Goal: Information Seeking & Learning: Compare options

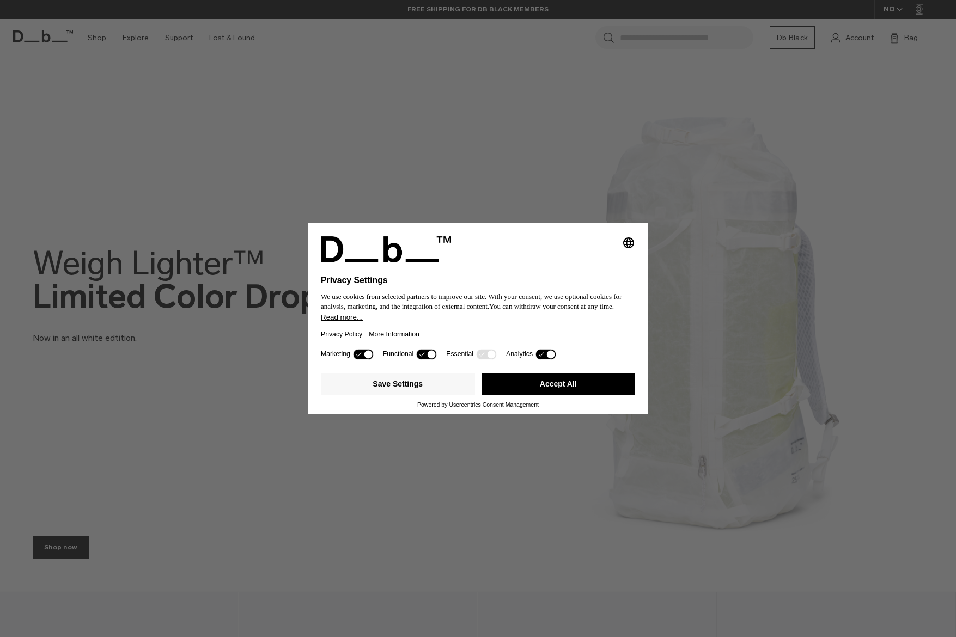
click at [541, 378] on button "Accept All" at bounding box center [558, 384] width 154 height 22
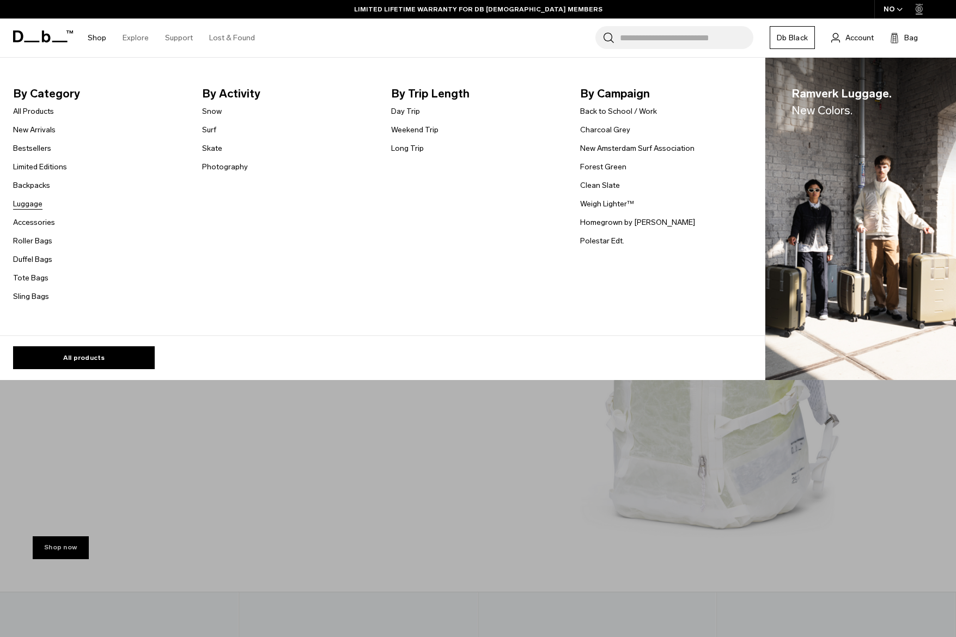
click at [30, 206] on link "Luggage" at bounding box center [27, 203] width 29 height 11
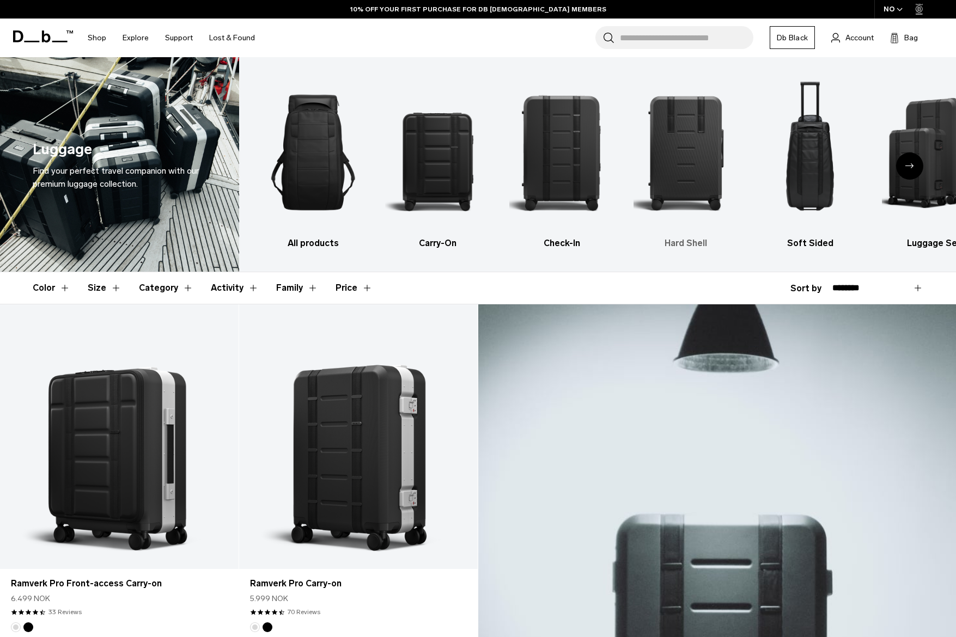
click at [692, 182] on img "4 / 6" at bounding box center [685, 153] width 105 height 158
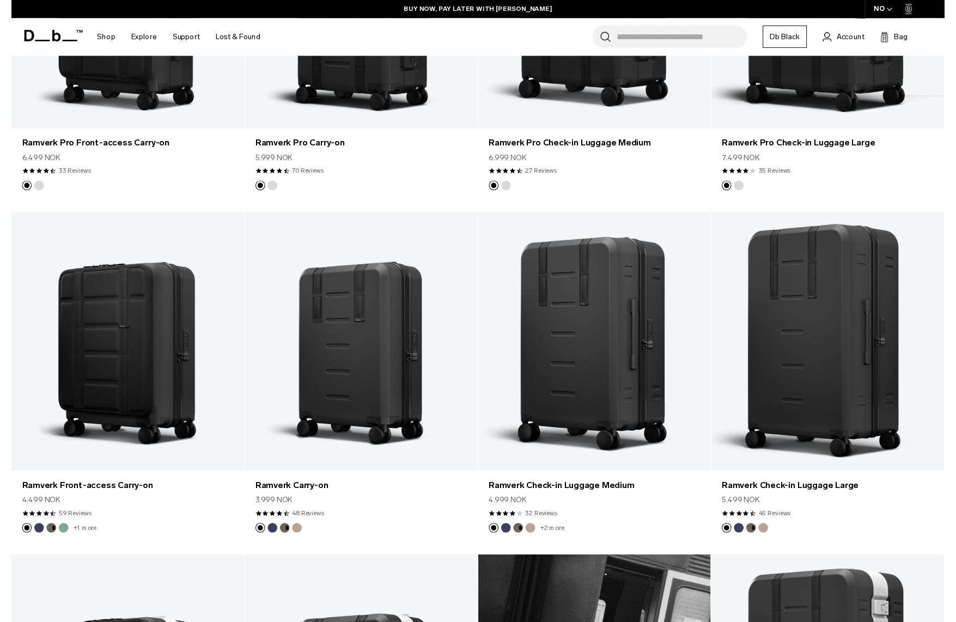
scroll to position [435, 0]
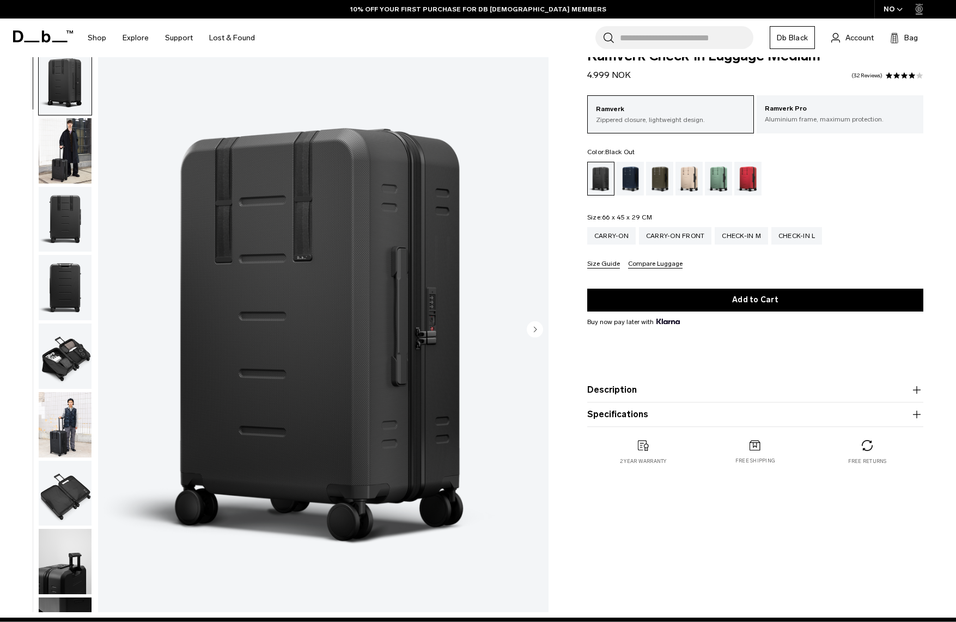
scroll to position [21, 0]
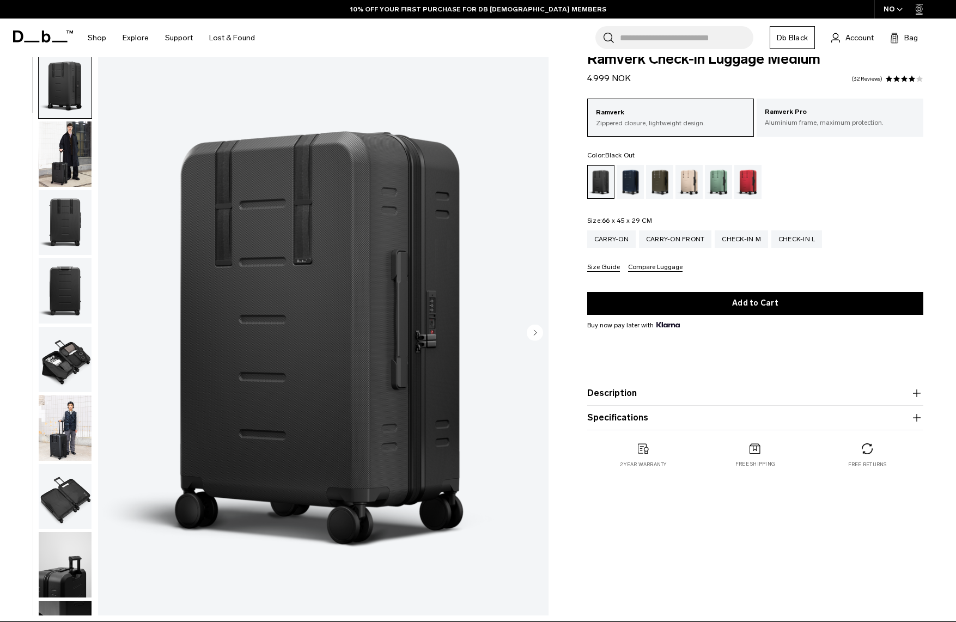
click at [615, 186] on ul at bounding box center [755, 182] width 336 height 34
click at [632, 189] on div "Blue Hour" at bounding box center [630, 182] width 28 height 34
click at [660, 191] on div "Forest Green" at bounding box center [660, 182] width 28 height 34
click at [662, 185] on div "Forest Green" at bounding box center [660, 182] width 28 height 34
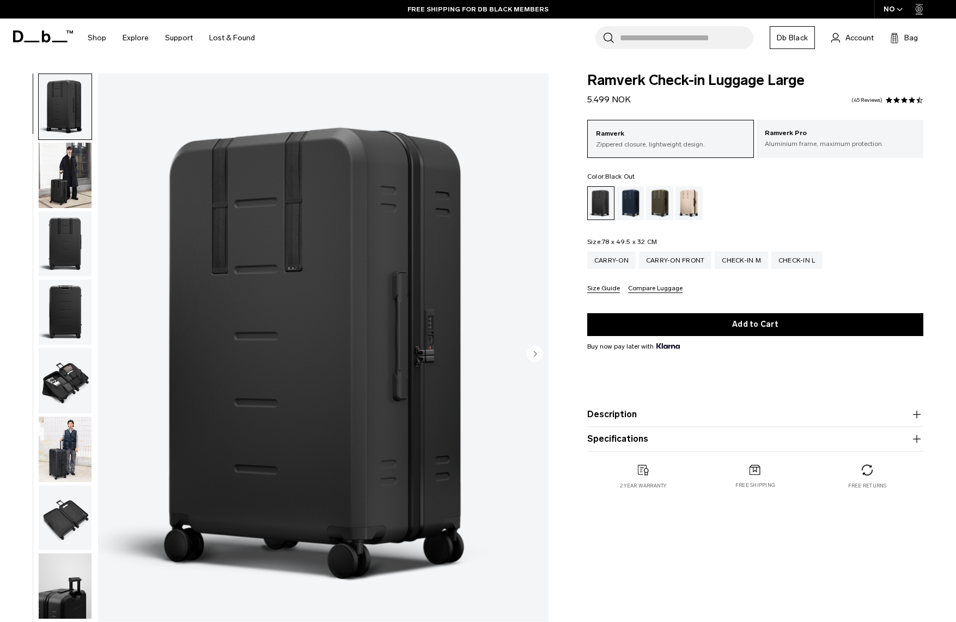
click at [57, 186] on img "button" at bounding box center [65, 175] width 53 height 65
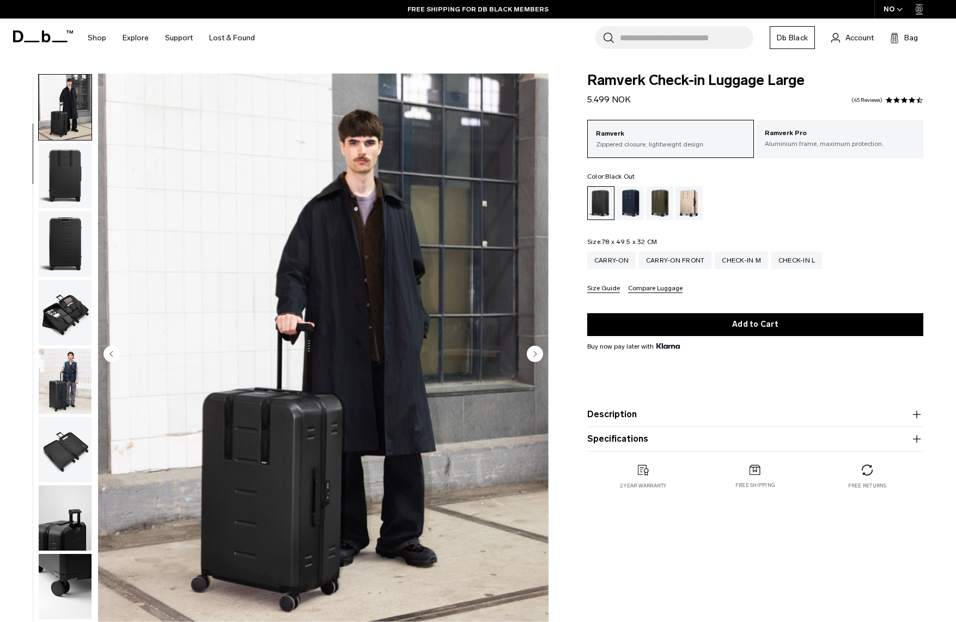
scroll to position [69, 0]
click at [76, 316] on img "button" at bounding box center [65, 311] width 53 height 65
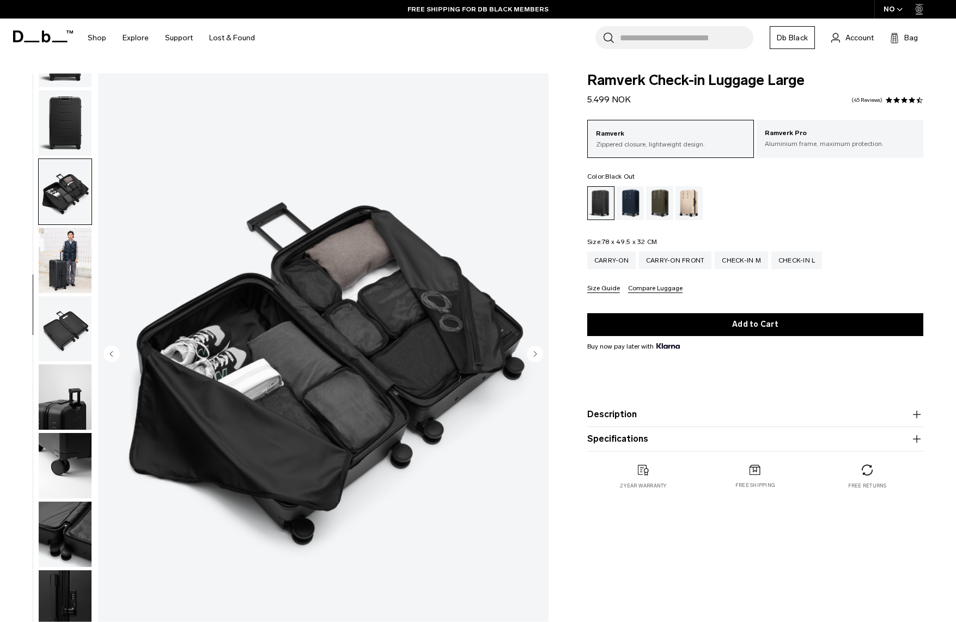
scroll to position [198, 0]
click at [658, 209] on div "Forest Green" at bounding box center [660, 203] width 28 height 34
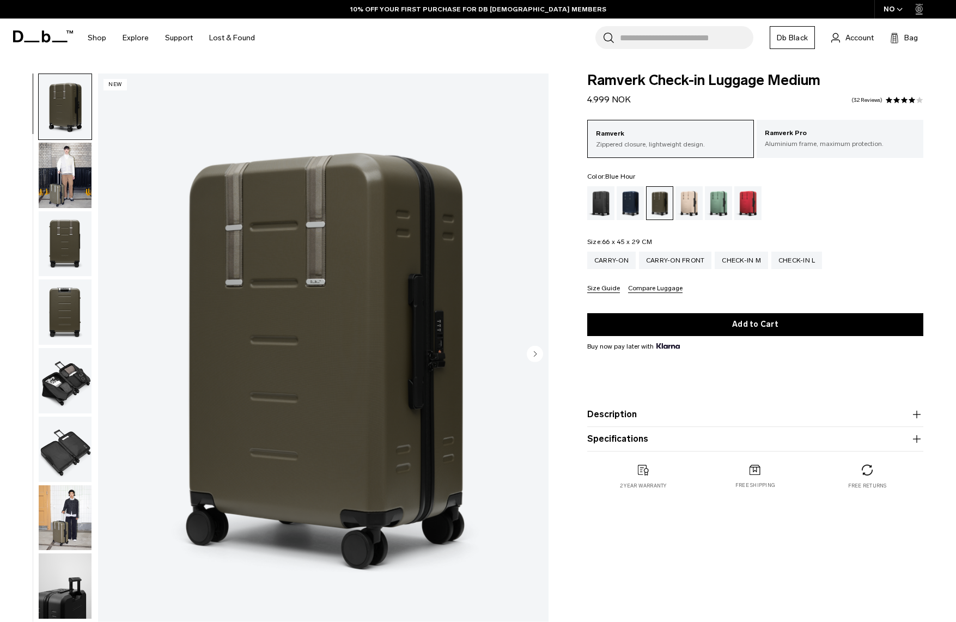
click at [622, 201] on div "Blue Hour" at bounding box center [630, 203] width 28 height 34
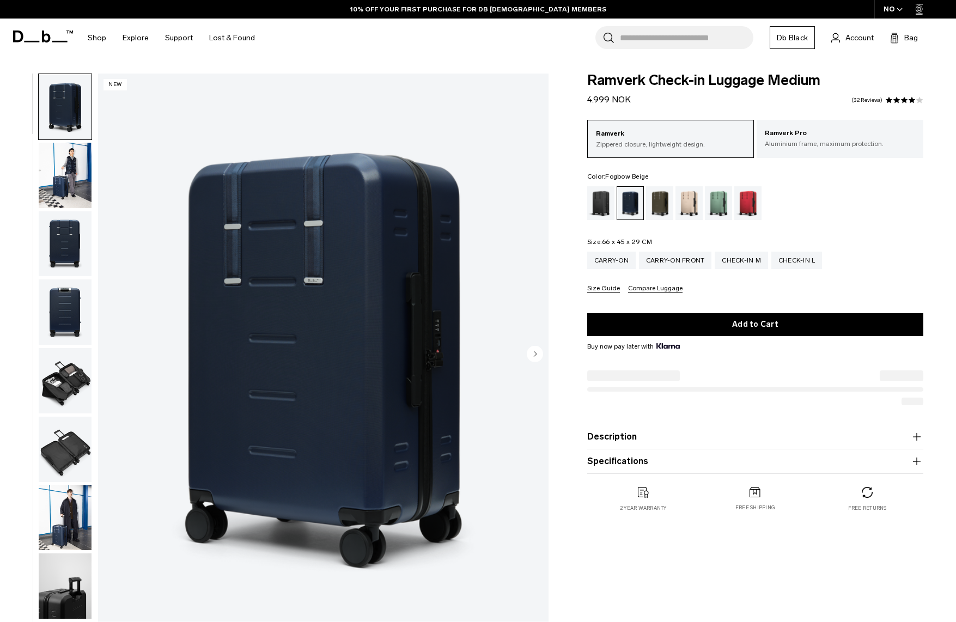
click at [695, 207] on div "Fogbow Beige" at bounding box center [689, 203] width 28 height 34
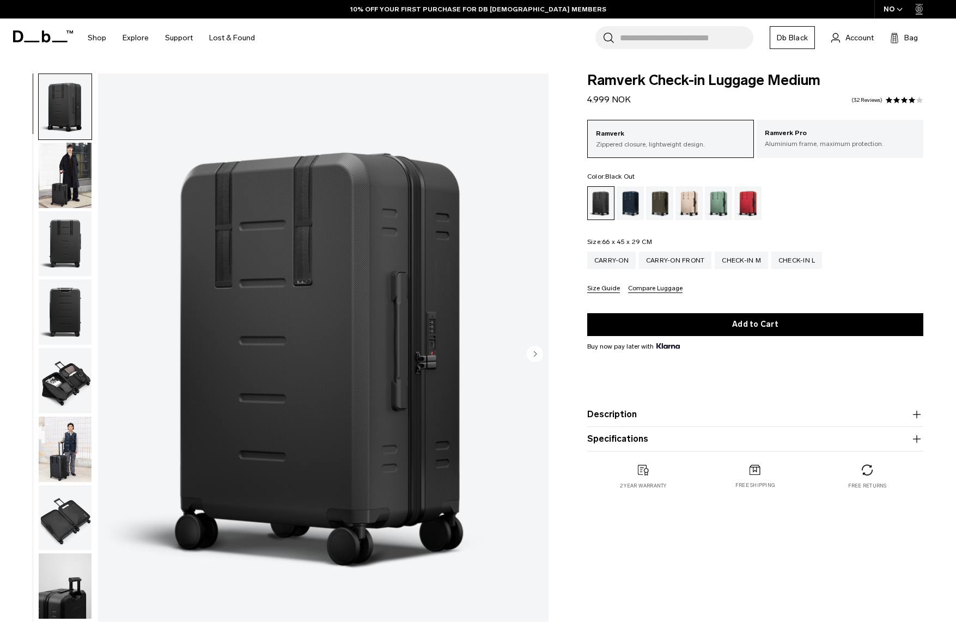
click at [86, 170] on img "button" at bounding box center [65, 175] width 53 height 65
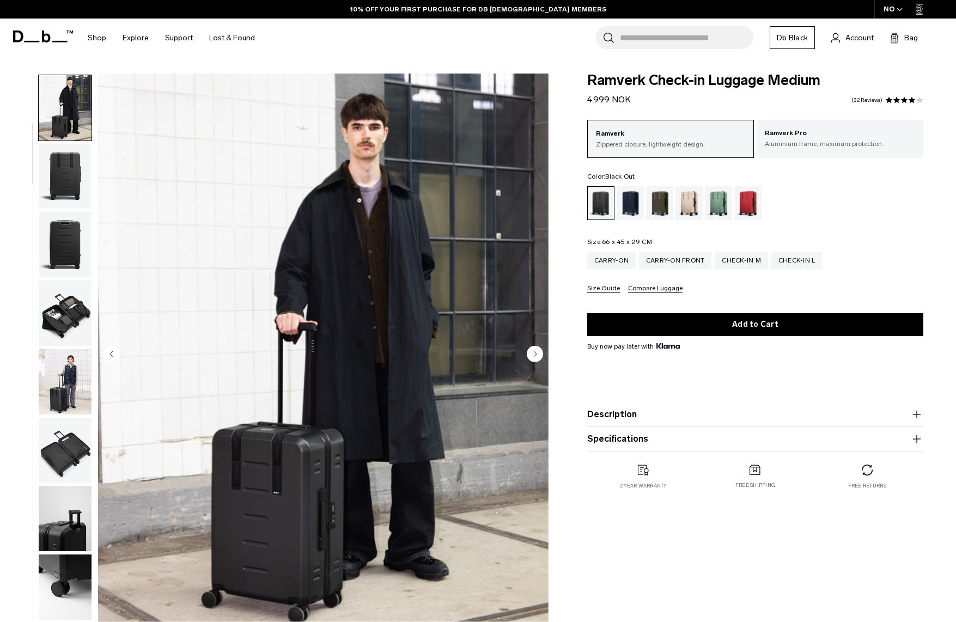
scroll to position [69, 0]
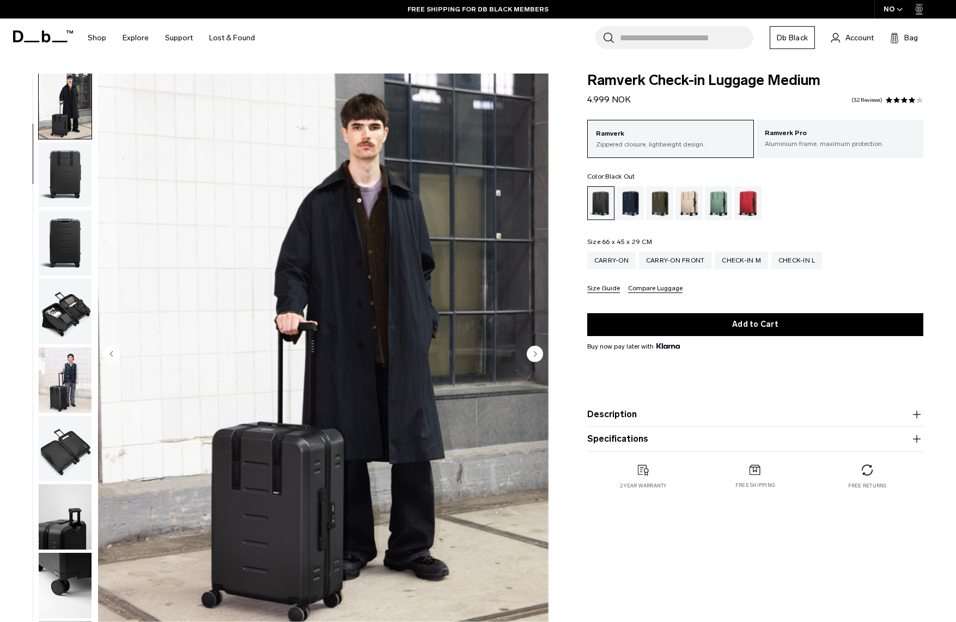
click at [607, 288] on button "Size Guide" at bounding box center [603, 289] width 33 height 8
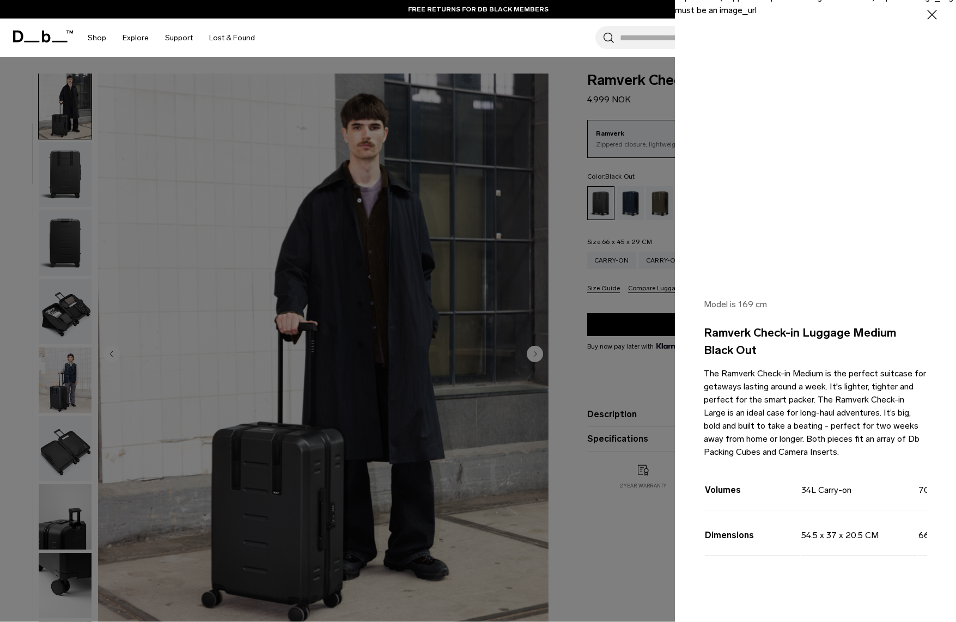
scroll to position [10, 0]
click at [934, 14] on icon "button" at bounding box center [932, 15] width 16 height 16
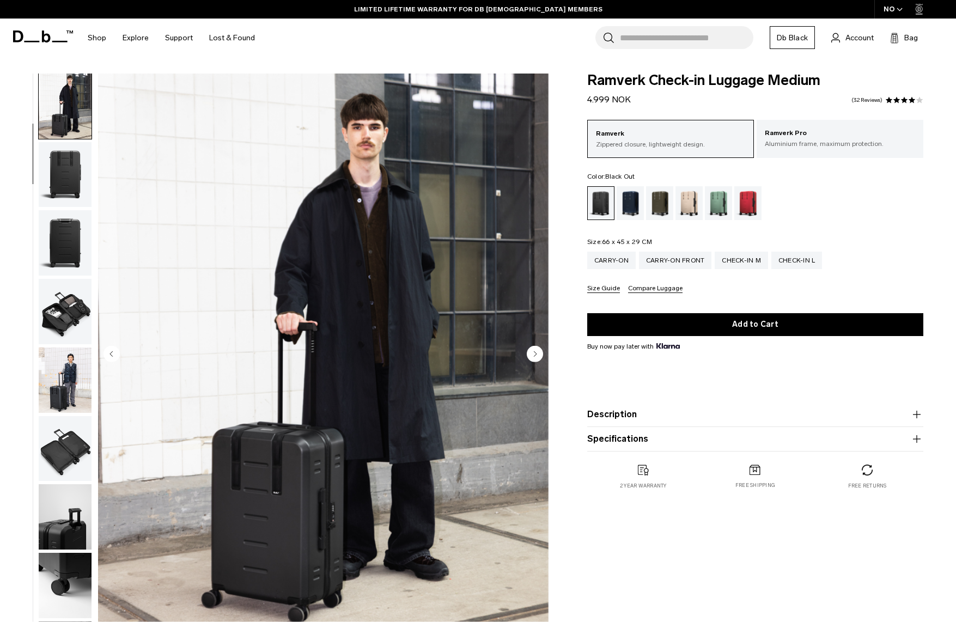
click at [611, 288] on button "Size Guide" at bounding box center [603, 289] width 33 height 8
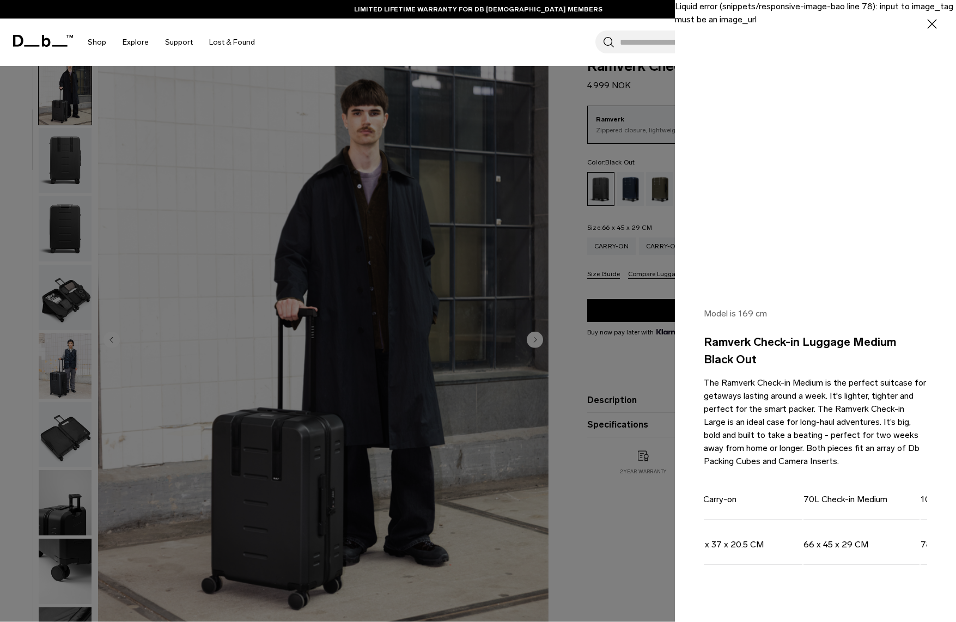
scroll to position [0, 203]
click at [638, 252] on div at bounding box center [478, 311] width 956 height 622
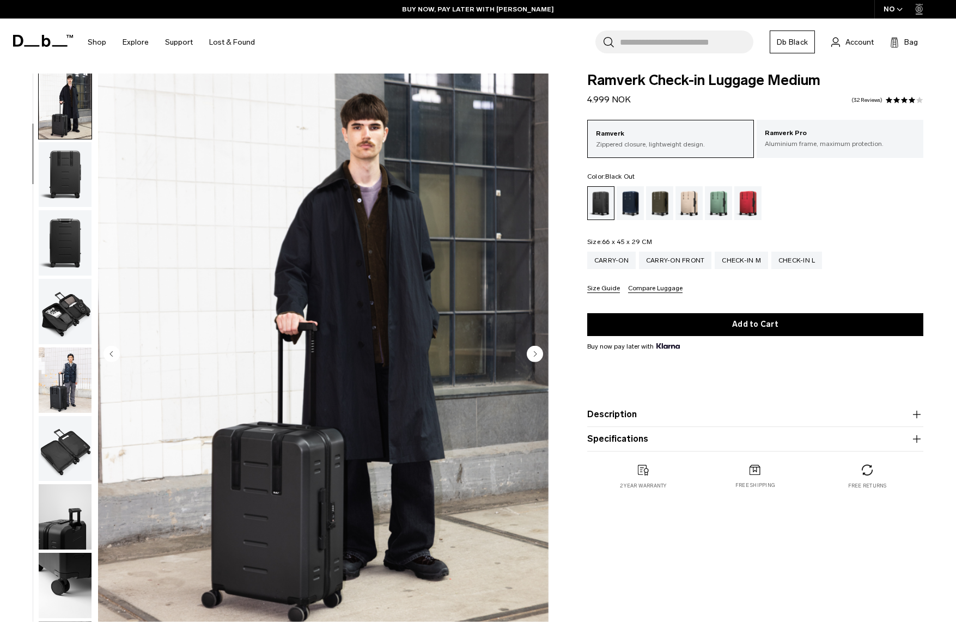
scroll to position [0, 0]
click at [782, 140] on p "Aluminium frame, maximum protection." at bounding box center [839, 144] width 150 height 10
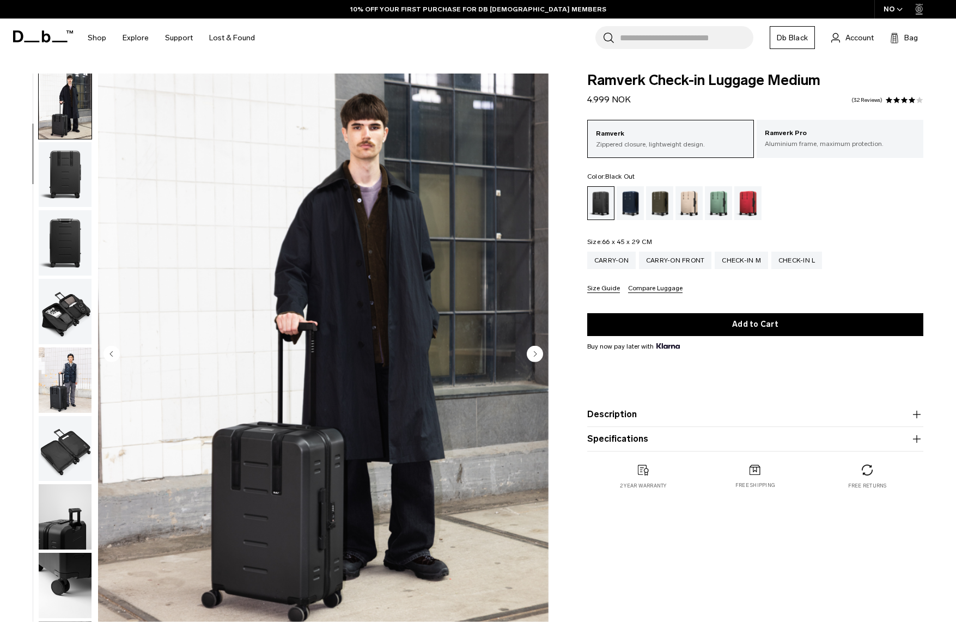
click at [693, 138] on p "Ramverk" at bounding box center [670, 134] width 149 height 11
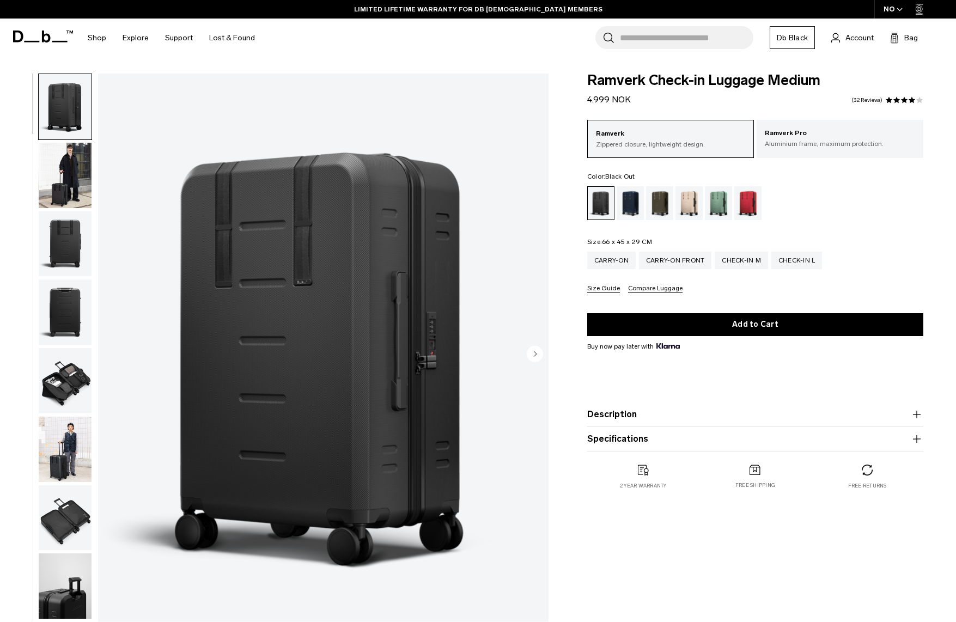
click at [65, 384] on img "button" at bounding box center [65, 380] width 53 height 65
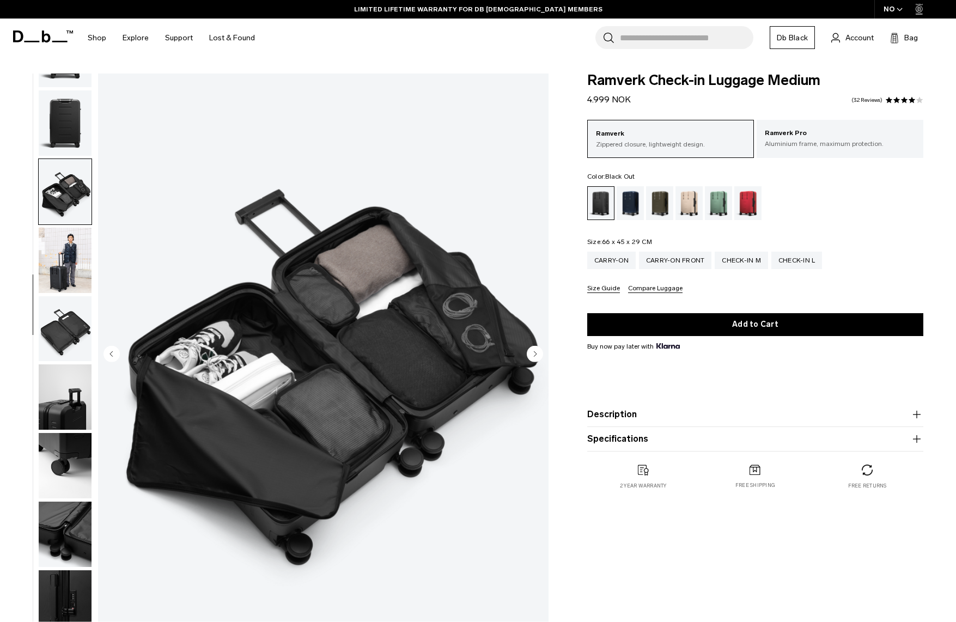
scroll to position [197, 0]
click at [647, 287] on button "Compare Luggage" at bounding box center [655, 289] width 54 height 8
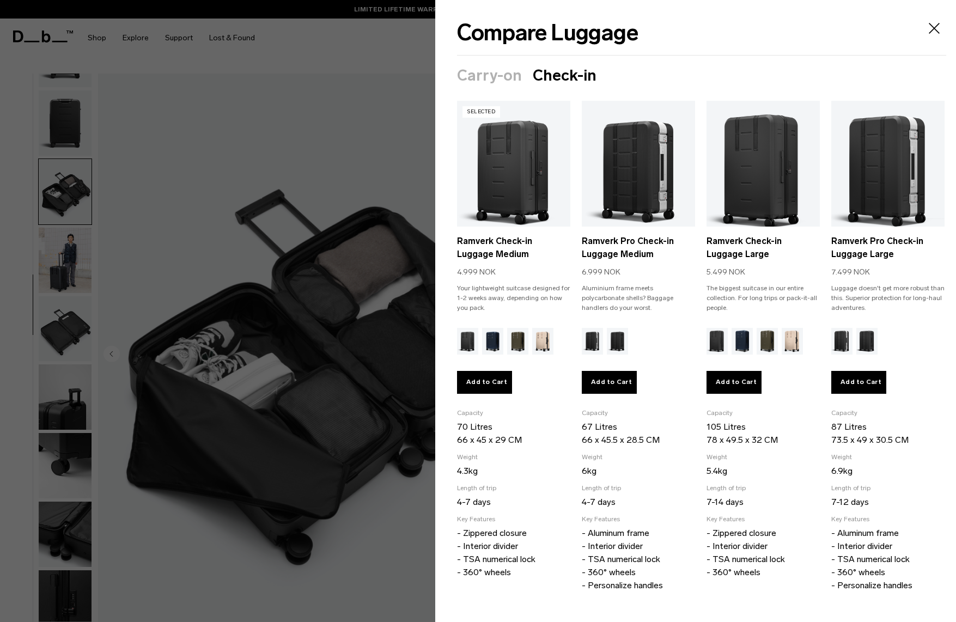
scroll to position [3, 0]
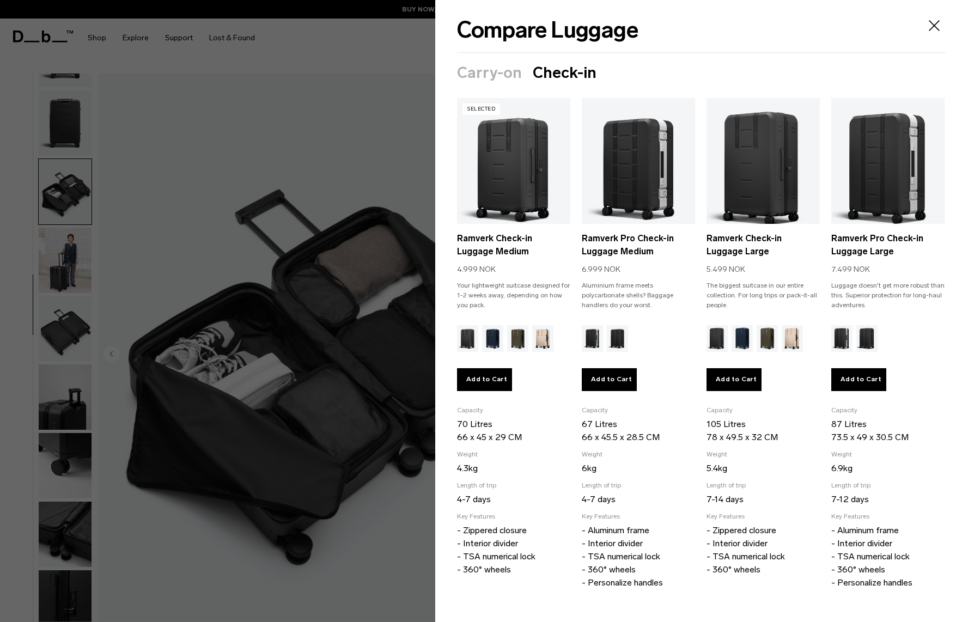
click at [934, 32] on icon "Close" at bounding box center [933, 25] width 17 height 17
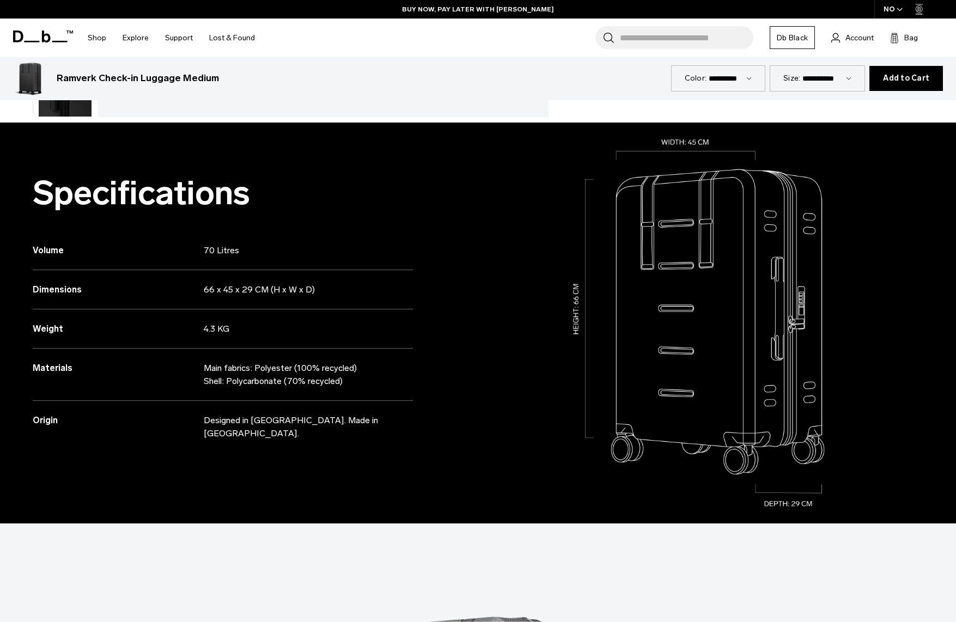
scroll to position [519, 0]
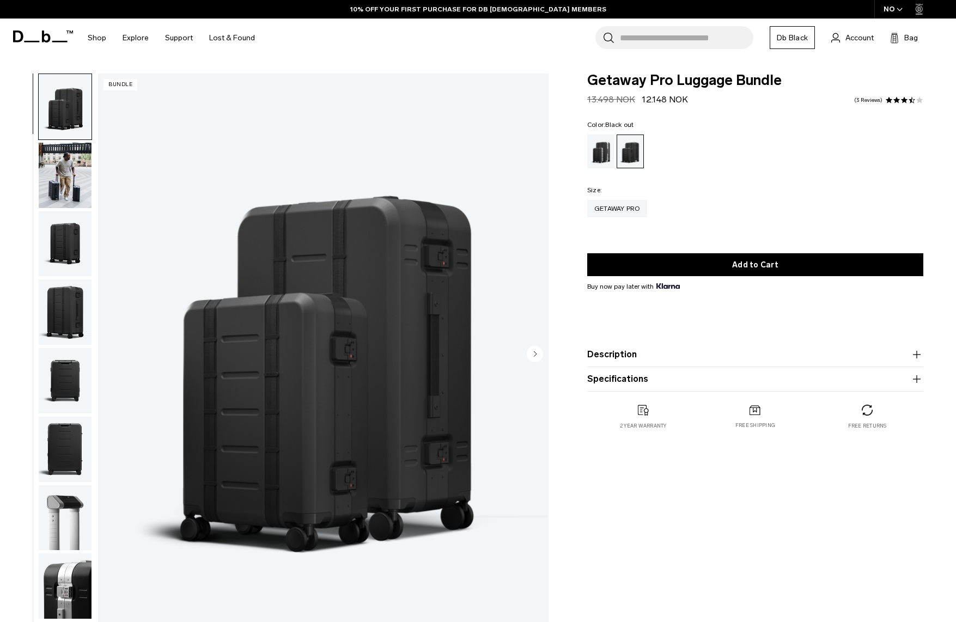
click at [634, 360] on button "Description" at bounding box center [755, 354] width 336 height 13
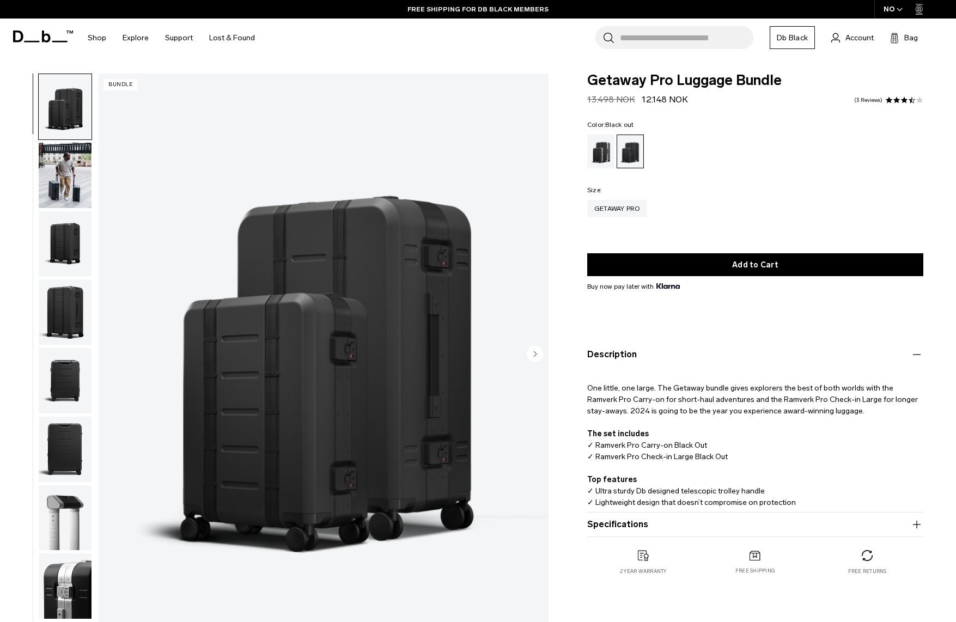
scroll to position [22, 0]
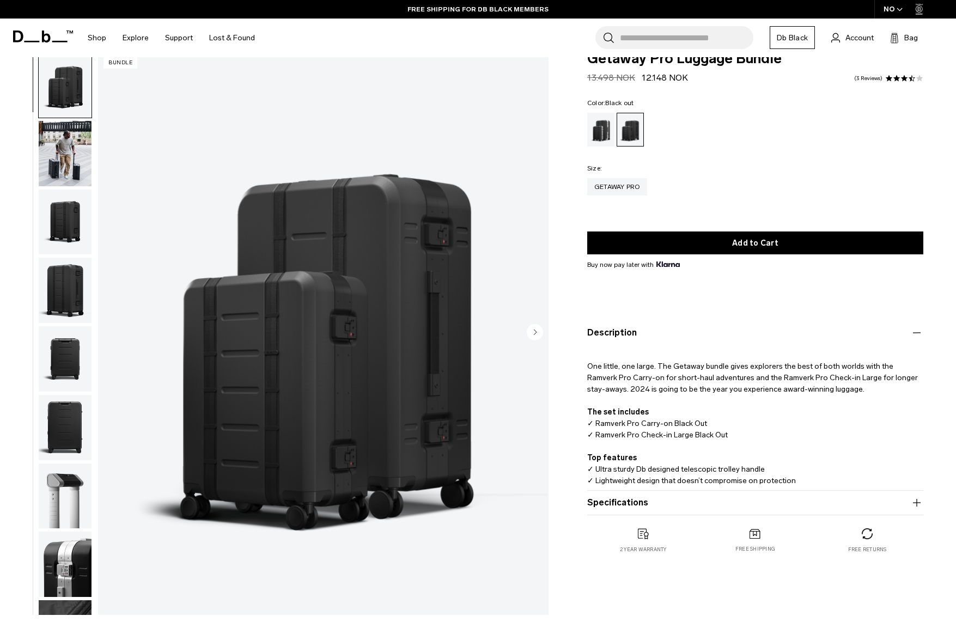
click at [41, 160] on img "button" at bounding box center [65, 153] width 53 height 65
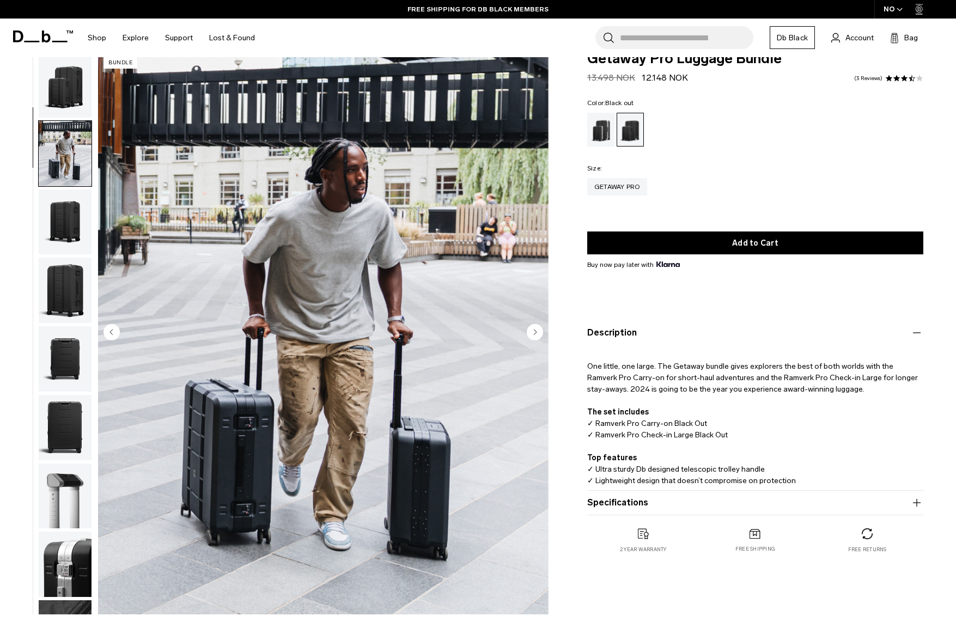
scroll to position [69, 0]
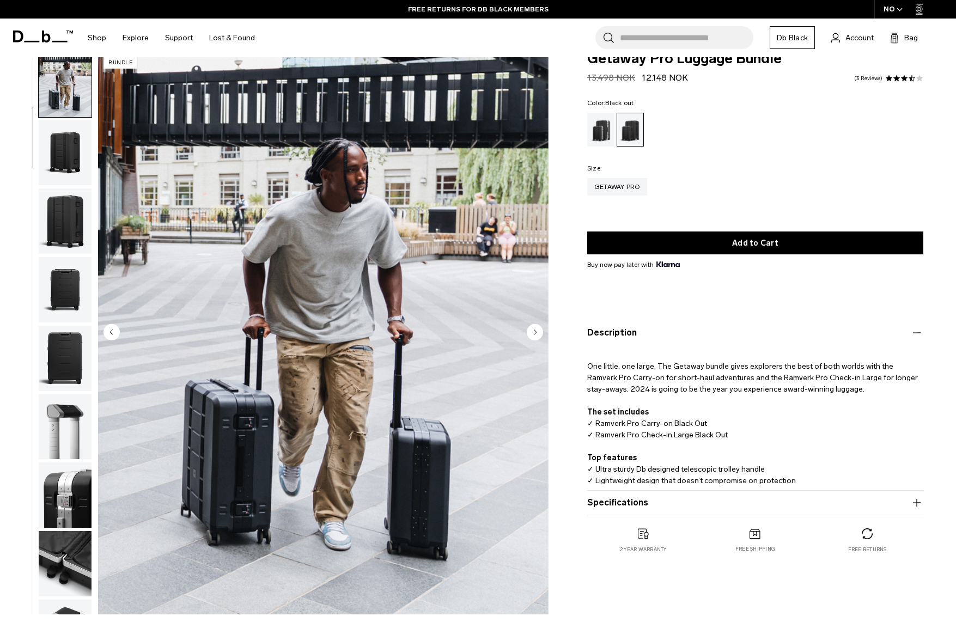
click at [68, 234] on img "button" at bounding box center [65, 220] width 53 height 65
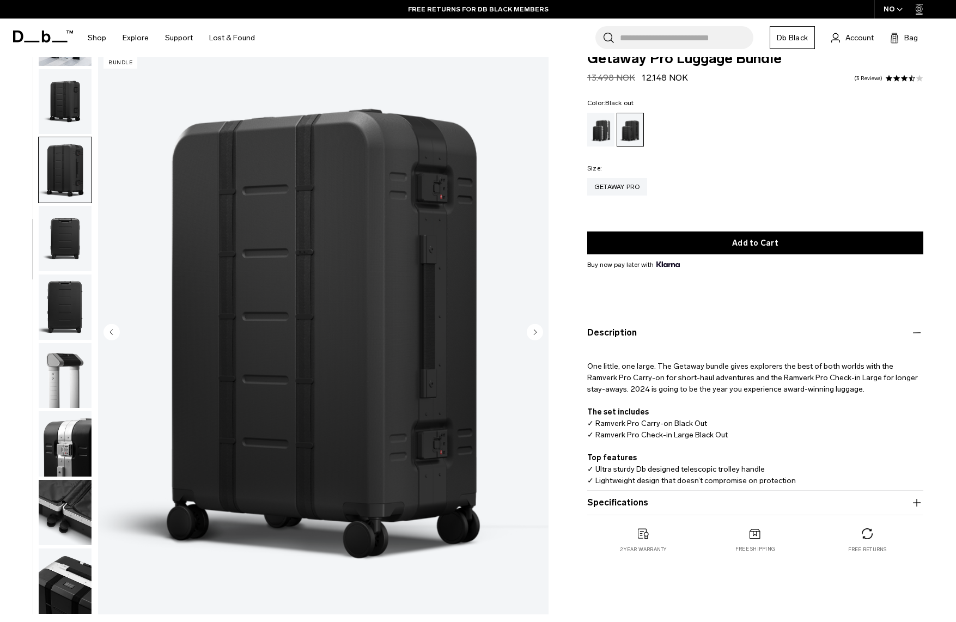
click at [71, 252] on img "button" at bounding box center [65, 238] width 53 height 65
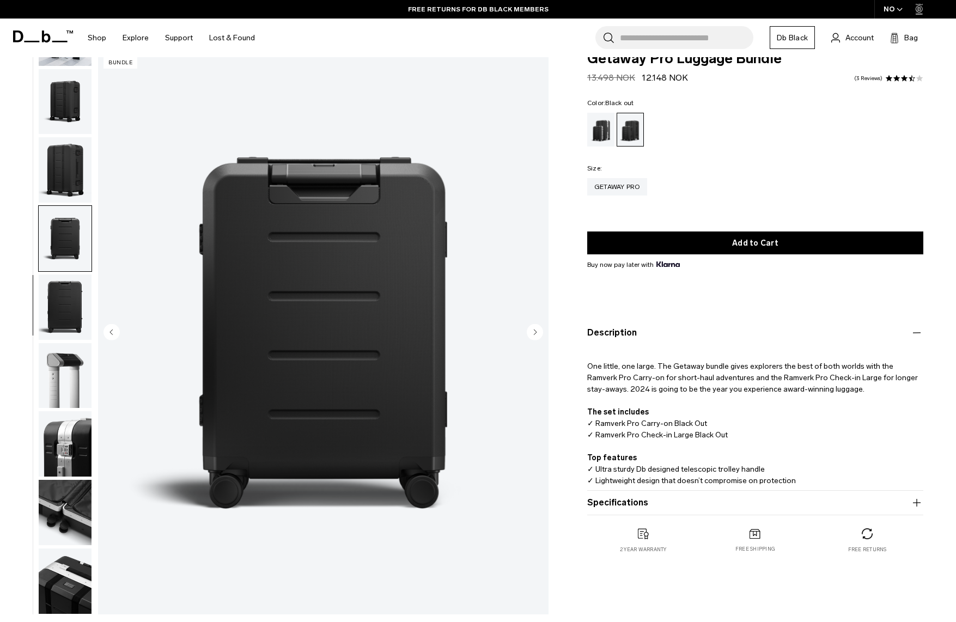
click at [72, 299] on img "button" at bounding box center [65, 306] width 53 height 65
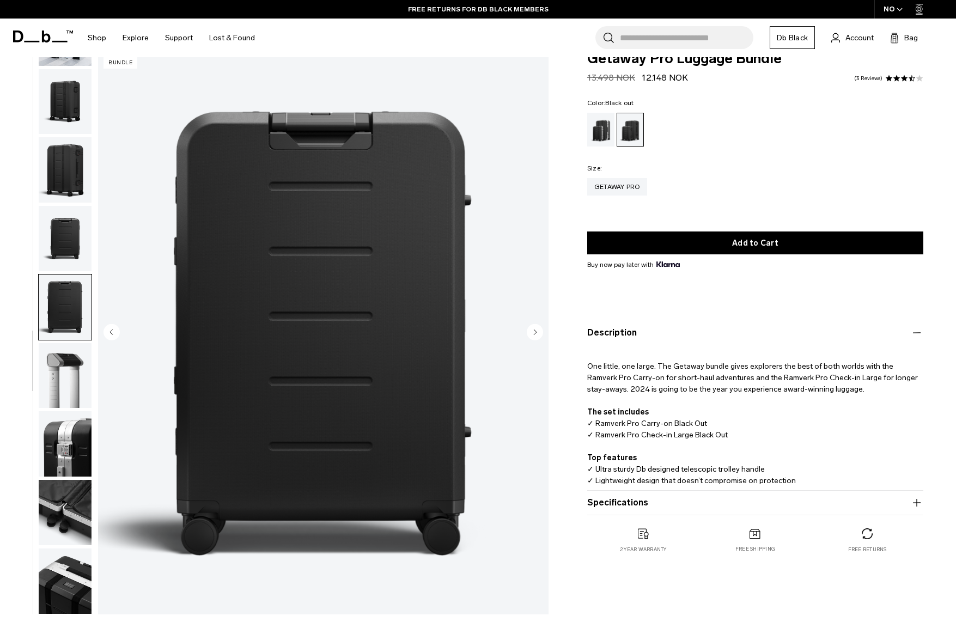
click at [72, 354] on img "button" at bounding box center [65, 375] width 53 height 65
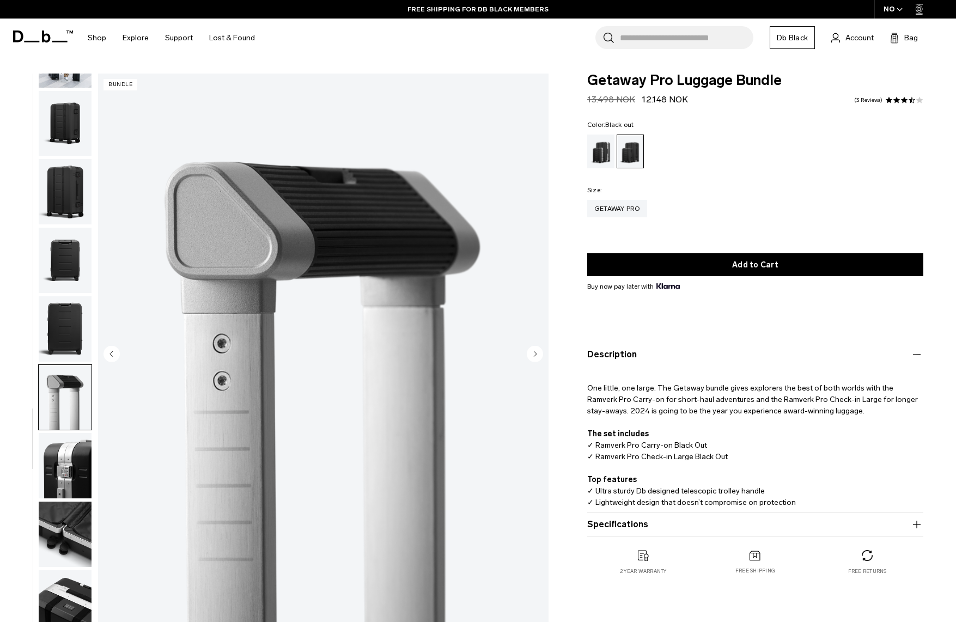
scroll to position [0, 0]
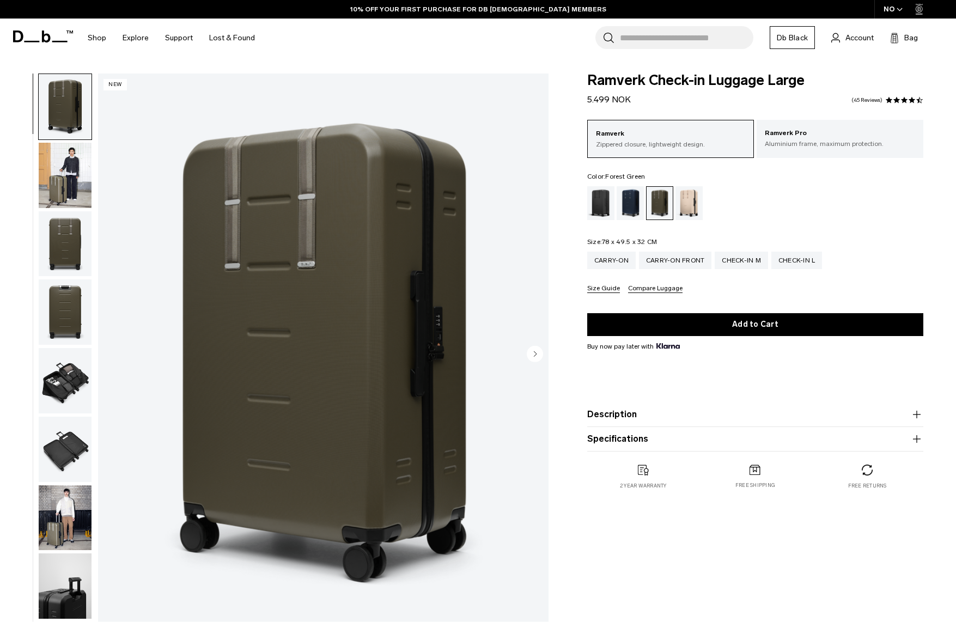
click at [71, 182] on img "button" at bounding box center [65, 175] width 53 height 65
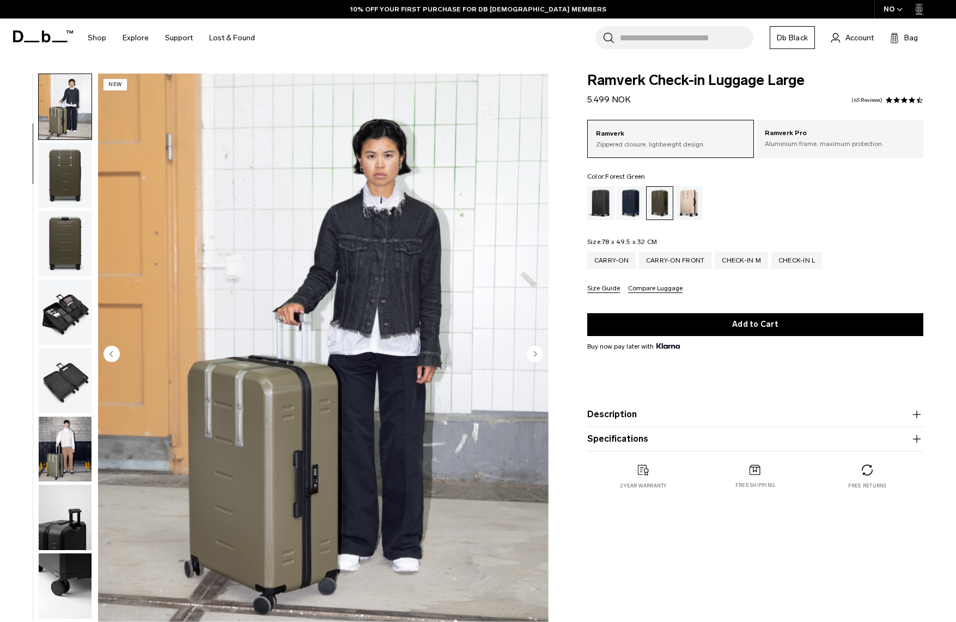
scroll to position [69, 0]
click at [76, 119] on img "button" at bounding box center [65, 106] width 53 height 65
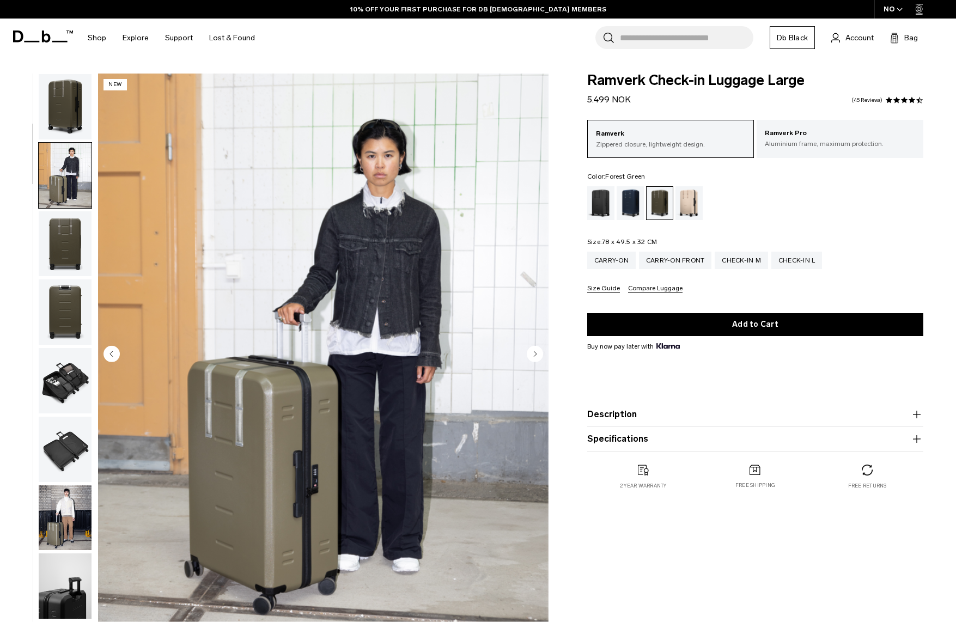
scroll to position [0, 0]
click at [76, 101] on img "button" at bounding box center [65, 106] width 53 height 65
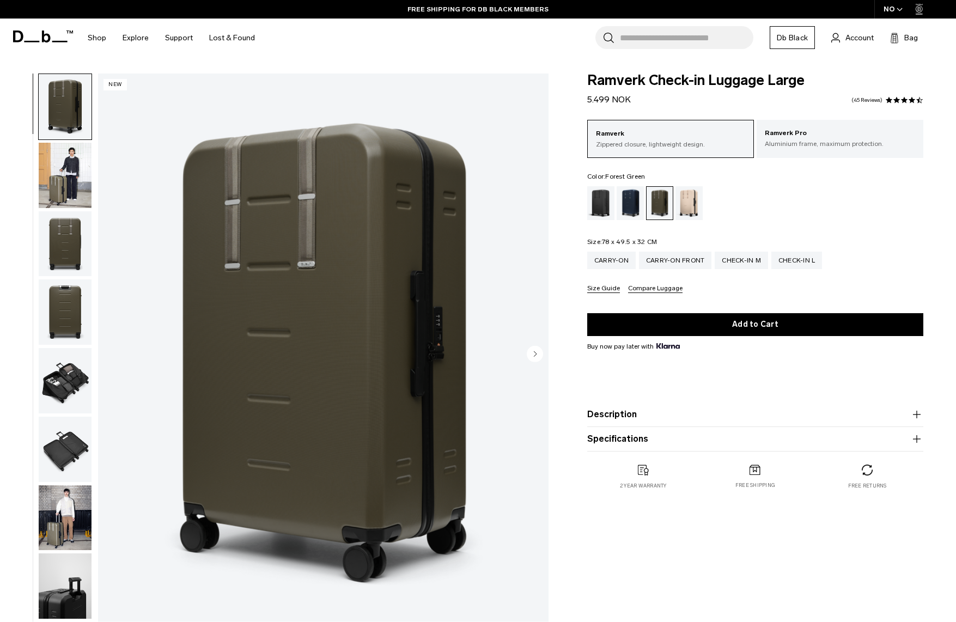
click at [75, 180] on img "button" at bounding box center [65, 175] width 53 height 65
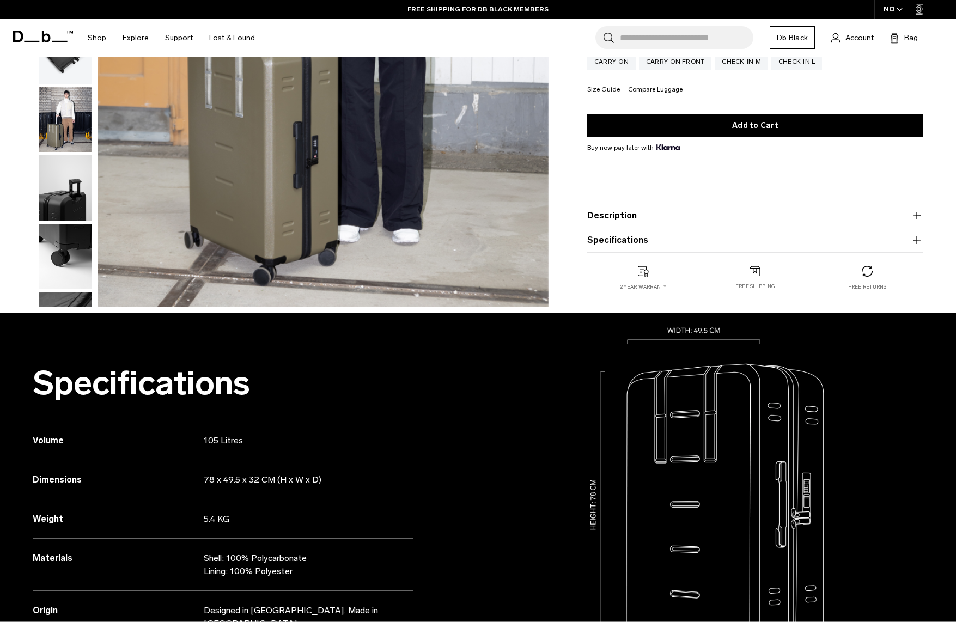
scroll to position [338, 0]
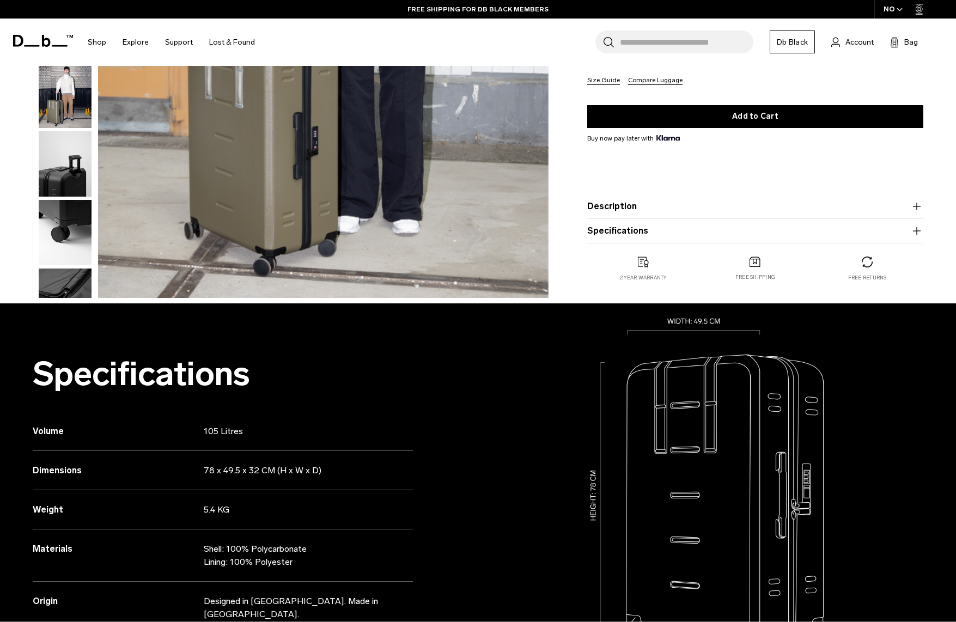
click at [74, 129] on button "button" at bounding box center [65, 96] width 54 height 66
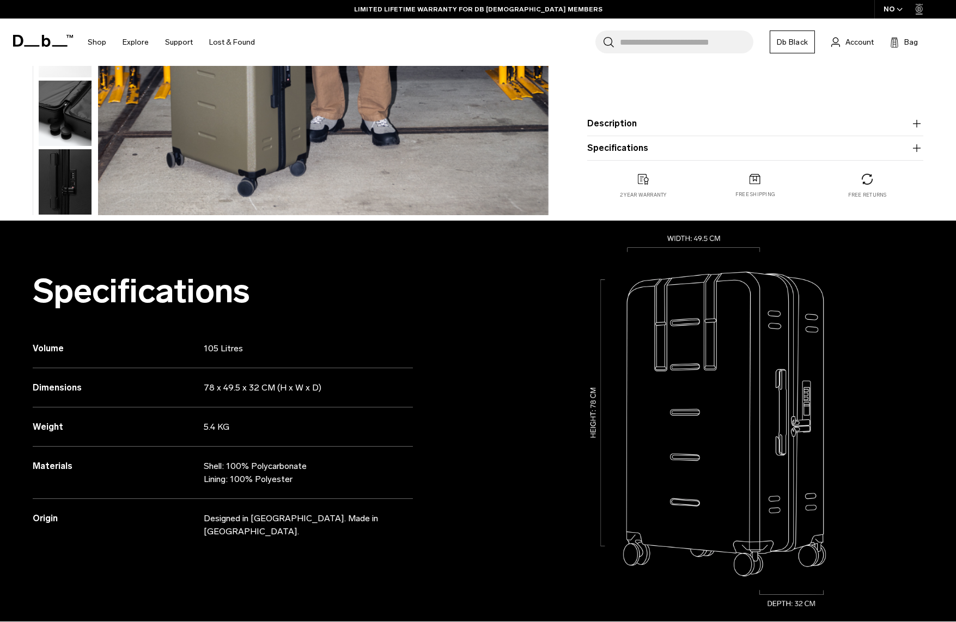
scroll to position [26, 0]
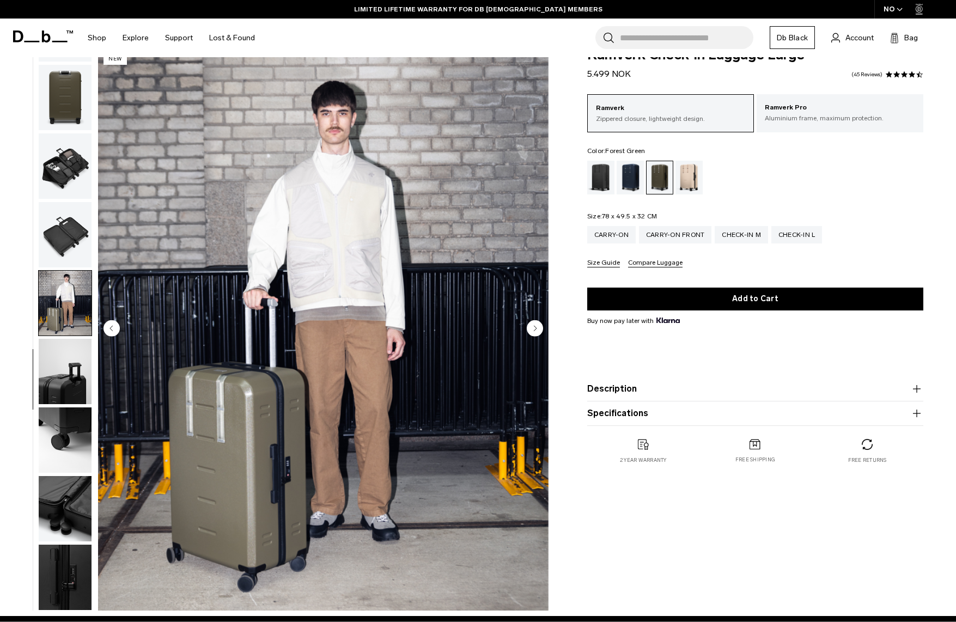
click at [604, 265] on button "Size Guide" at bounding box center [603, 263] width 33 height 8
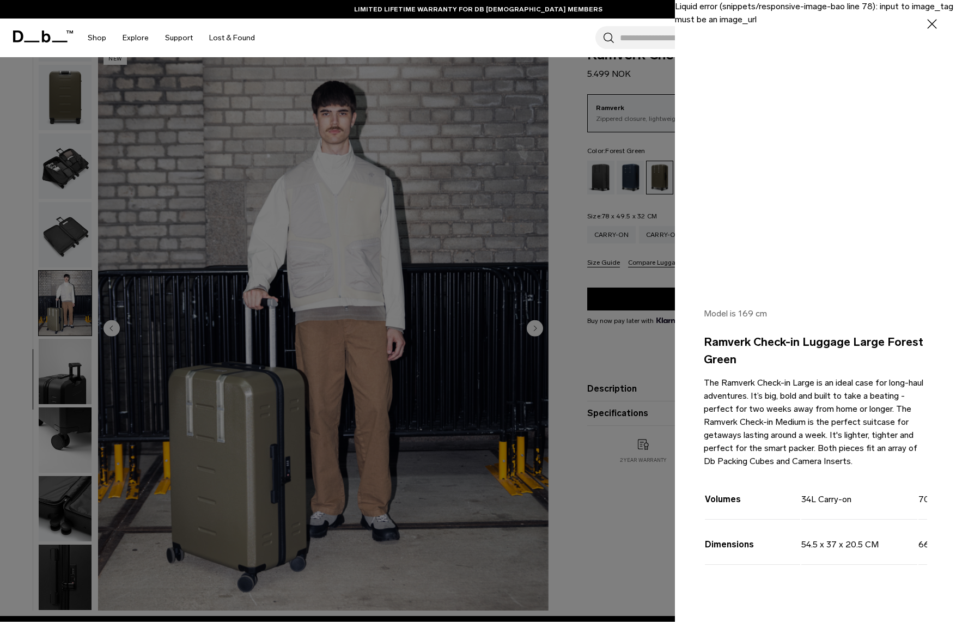
click at [629, 268] on div at bounding box center [478, 311] width 956 height 622
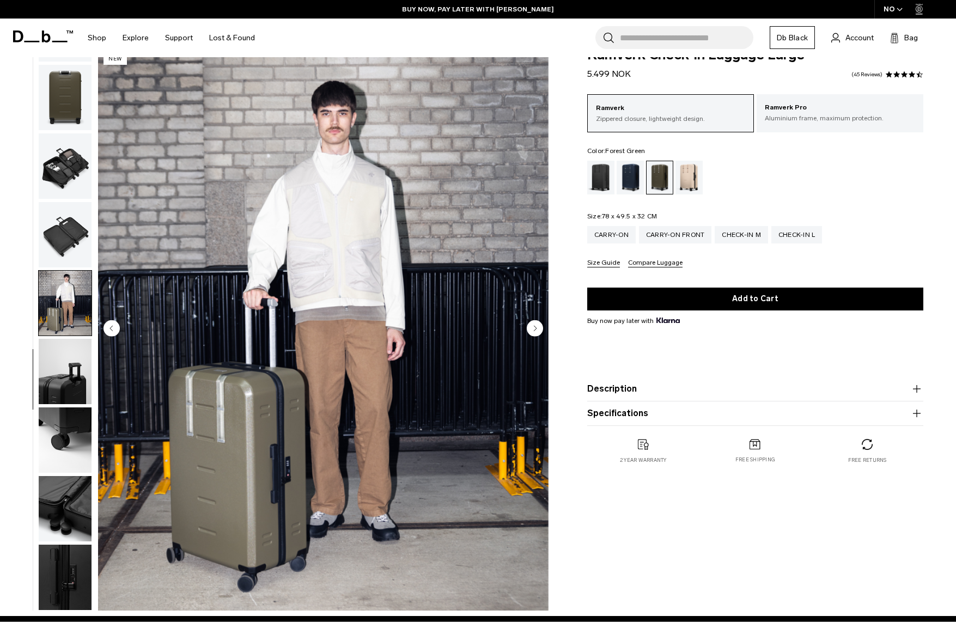
click at [653, 265] on button "Compare Luggage" at bounding box center [655, 263] width 54 height 8
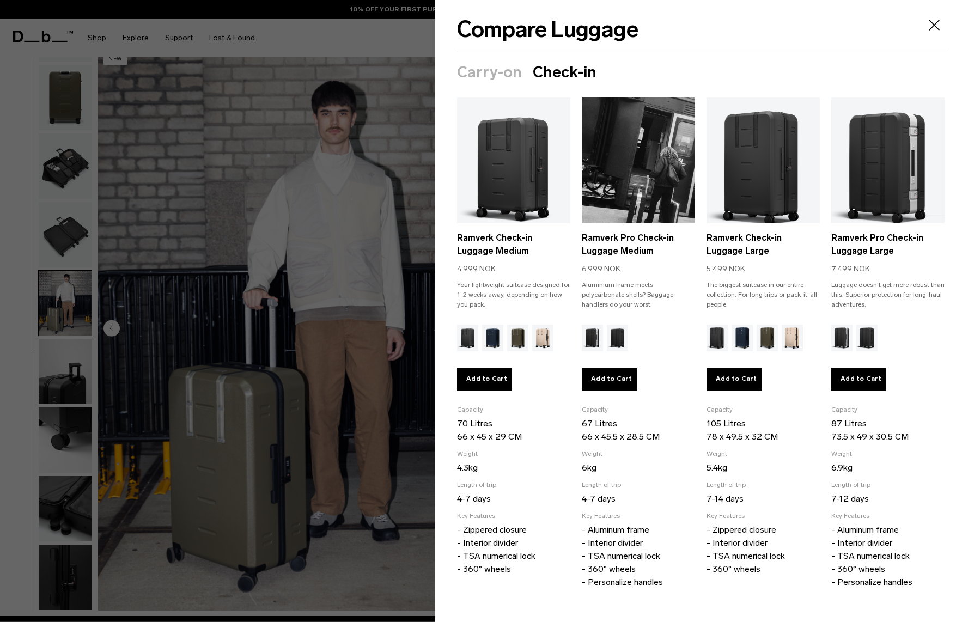
scroll to position [3, 0]
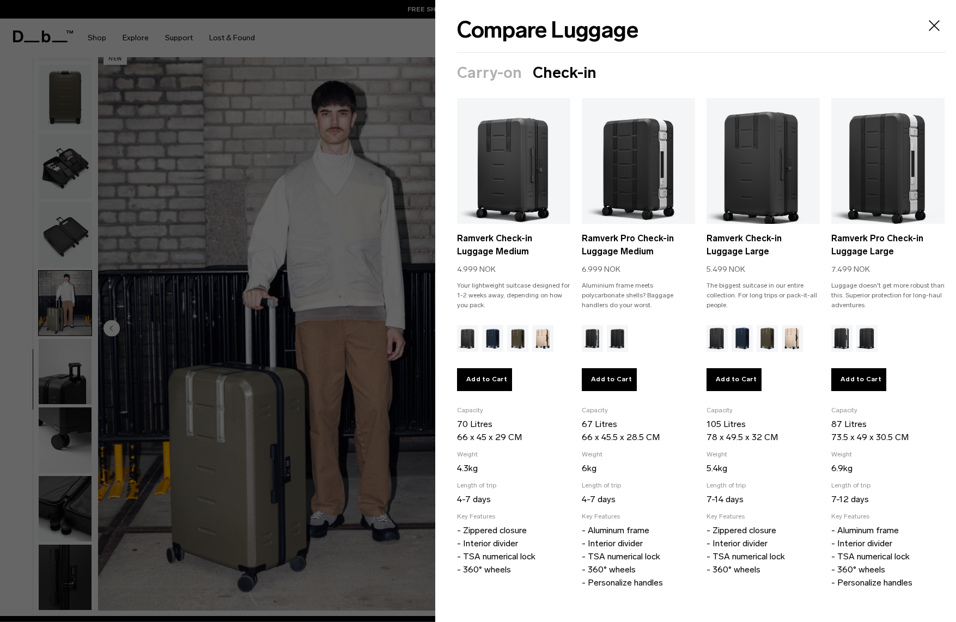
click at [929, 29] on icon "Close" at bounding box center [933, 25] width 17 height 17
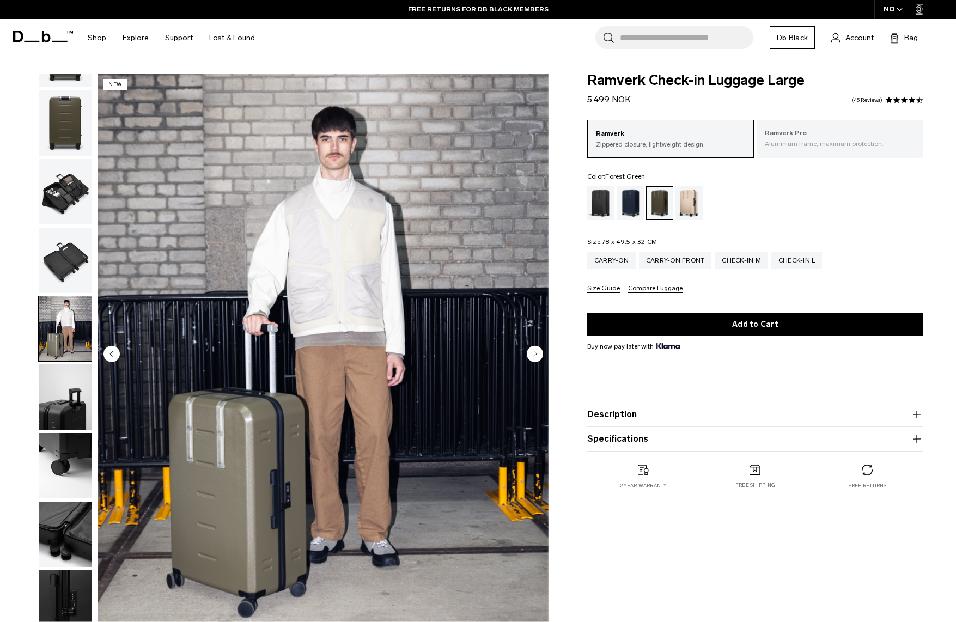
scroll to position [0, 0]
click at [639, 212] on div "Blue Hour" at bounding box center [630, 203] width 28 height 34
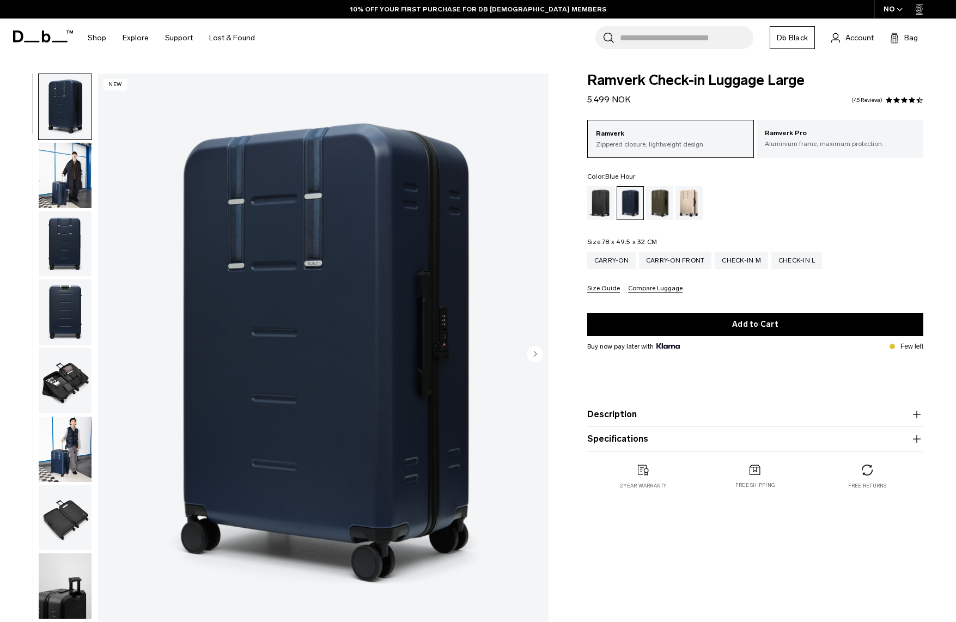
click at [27, 246] on div "01 / 11 New" at bounding box center [277, 358] width 554 height 568
click at [58, 247] on img "button" at bounding box center [65, 243] width 53 height 65
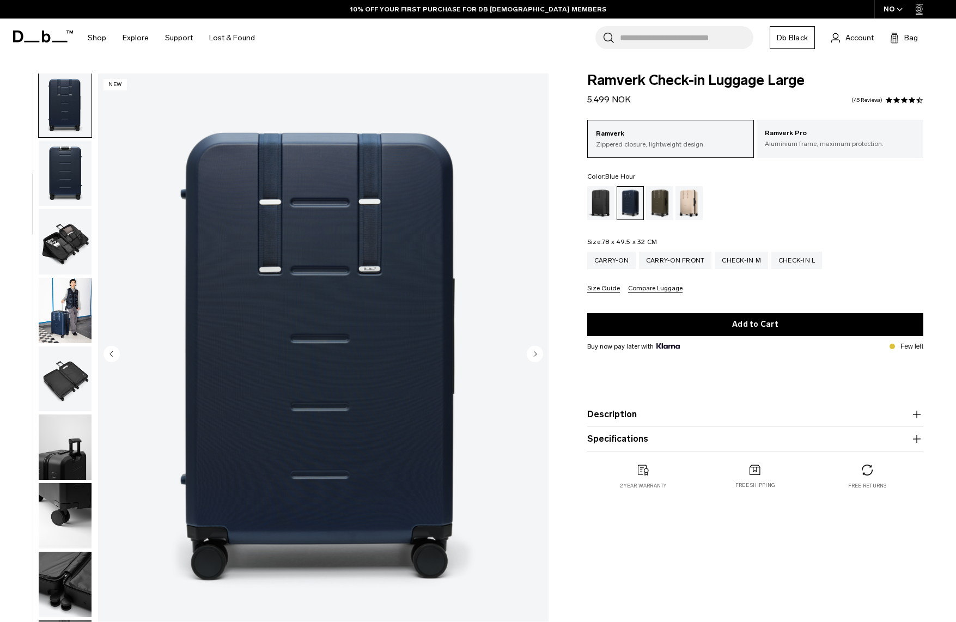
click at [69, 200] on img "button" at bounding box center [65, 172] width 53 height 65
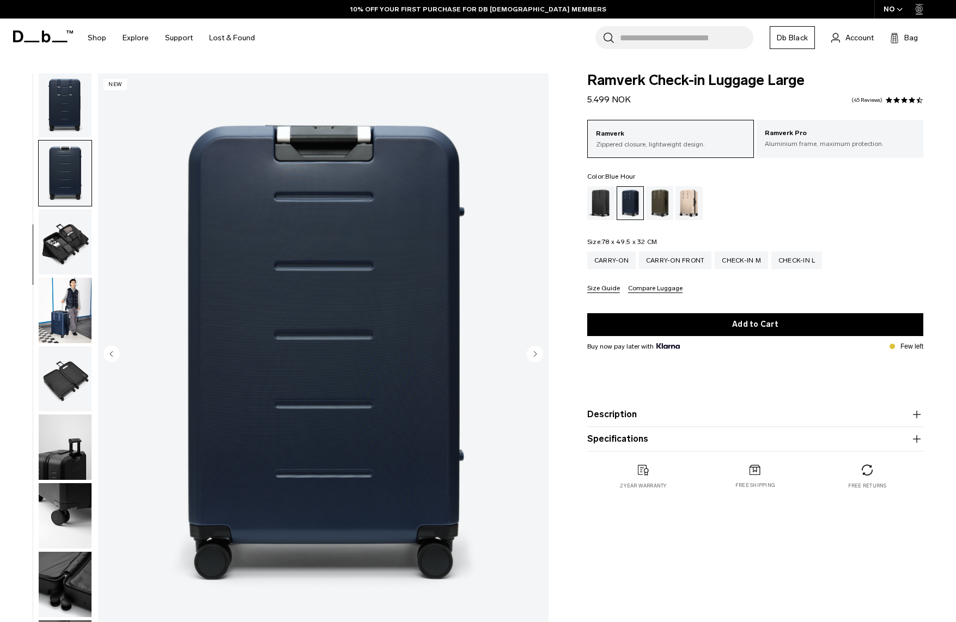
scroll to position [198, 0]
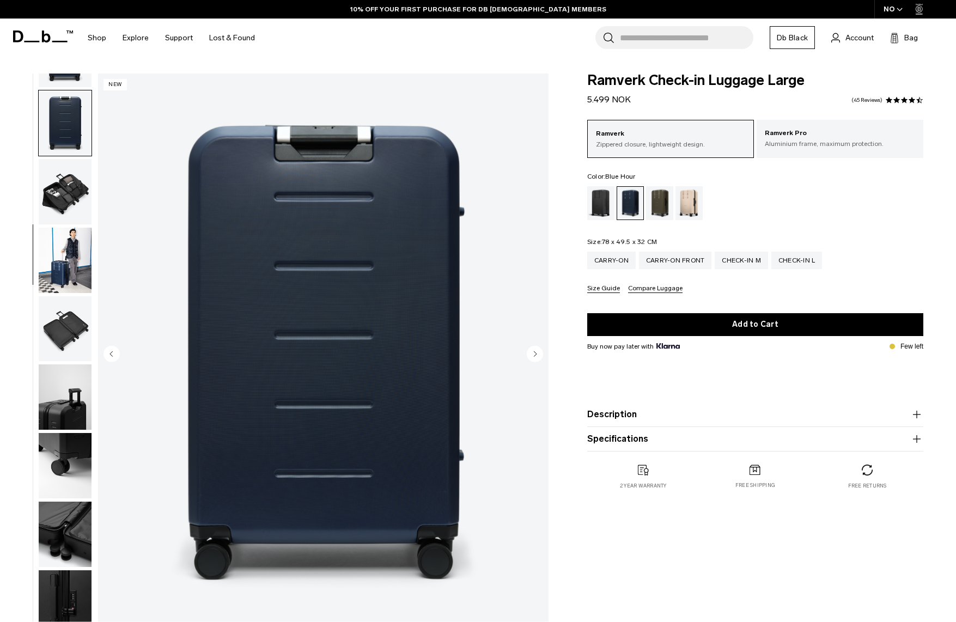
click at [70, 199] on img "button" at bounding box center [65, 191] width 53 height 65
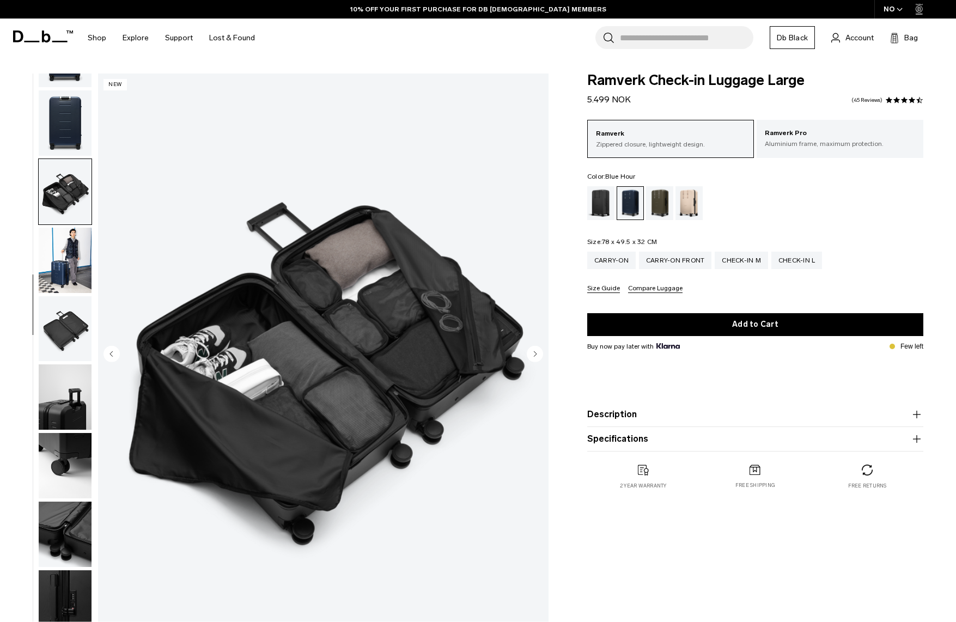
click at [68, 236] on img "button" at bounding box center [65, 260] width 53 height 65
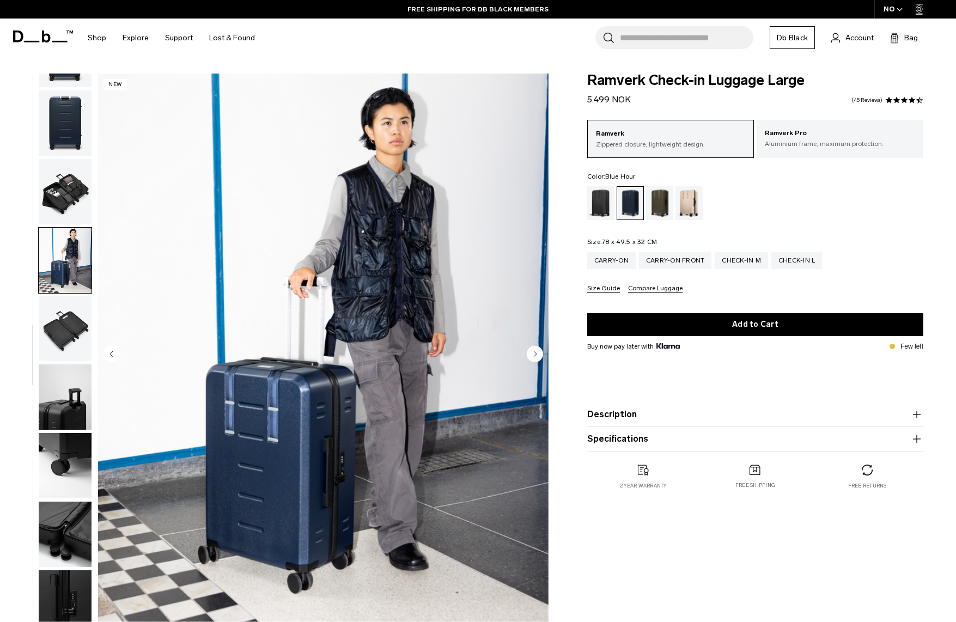
click at [70, 90] on img "button" at bounding box center [65, 122] width 53 height 65
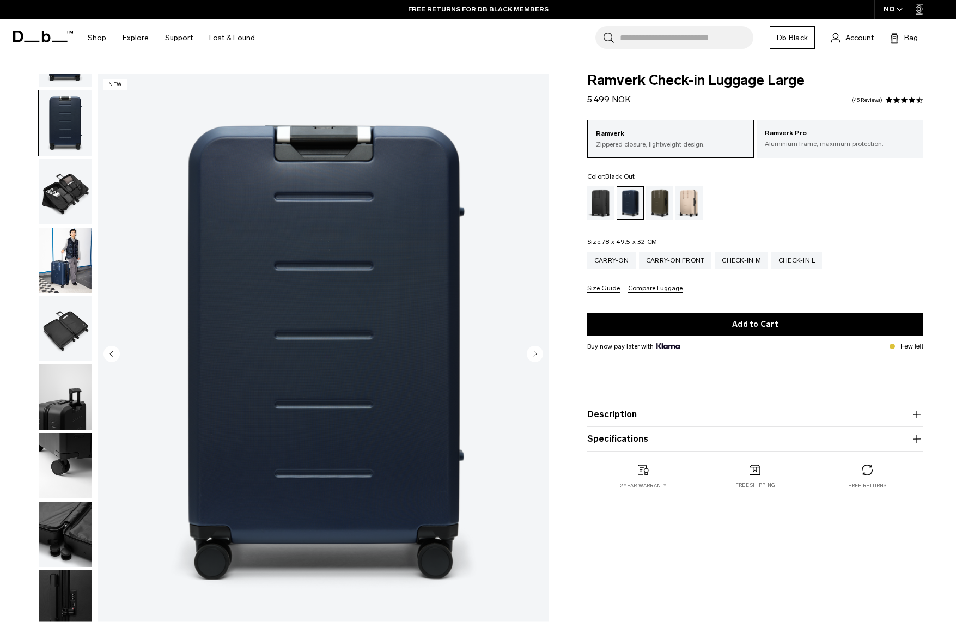
click at [606, 210] on div "Black Out" at bounding box center [601, 203] width 28 height 34
